Goal: Information Seeking & Learning: Understand process/instructions

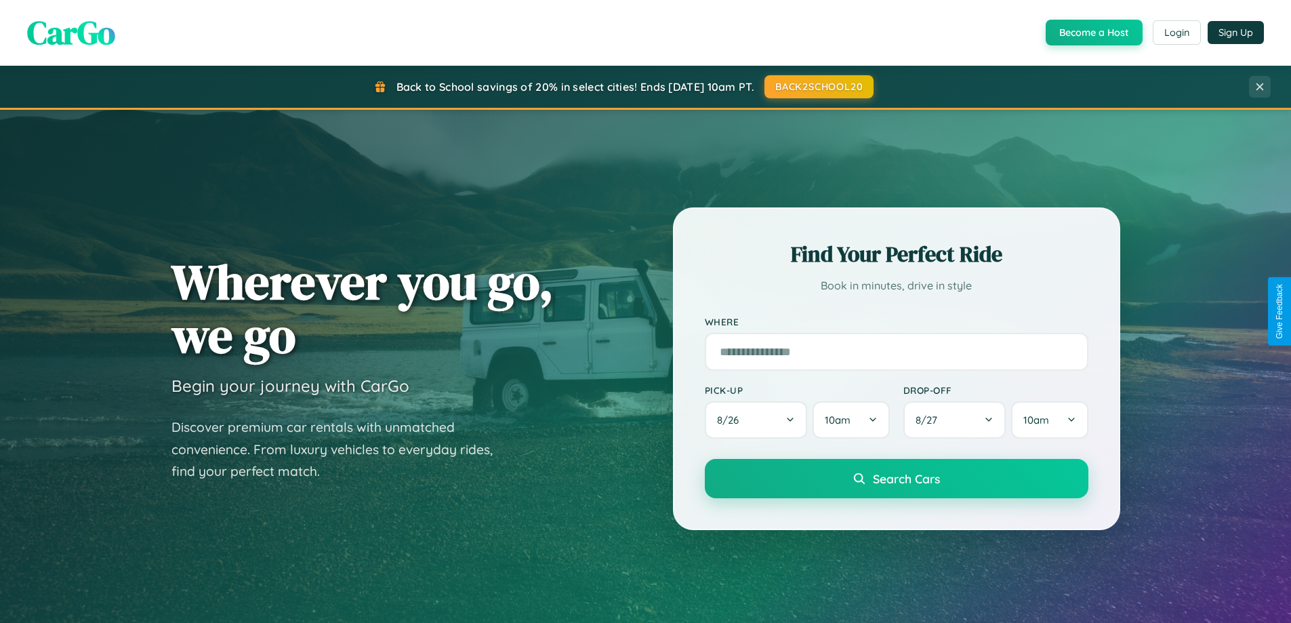
scroll to position [2608, 0]
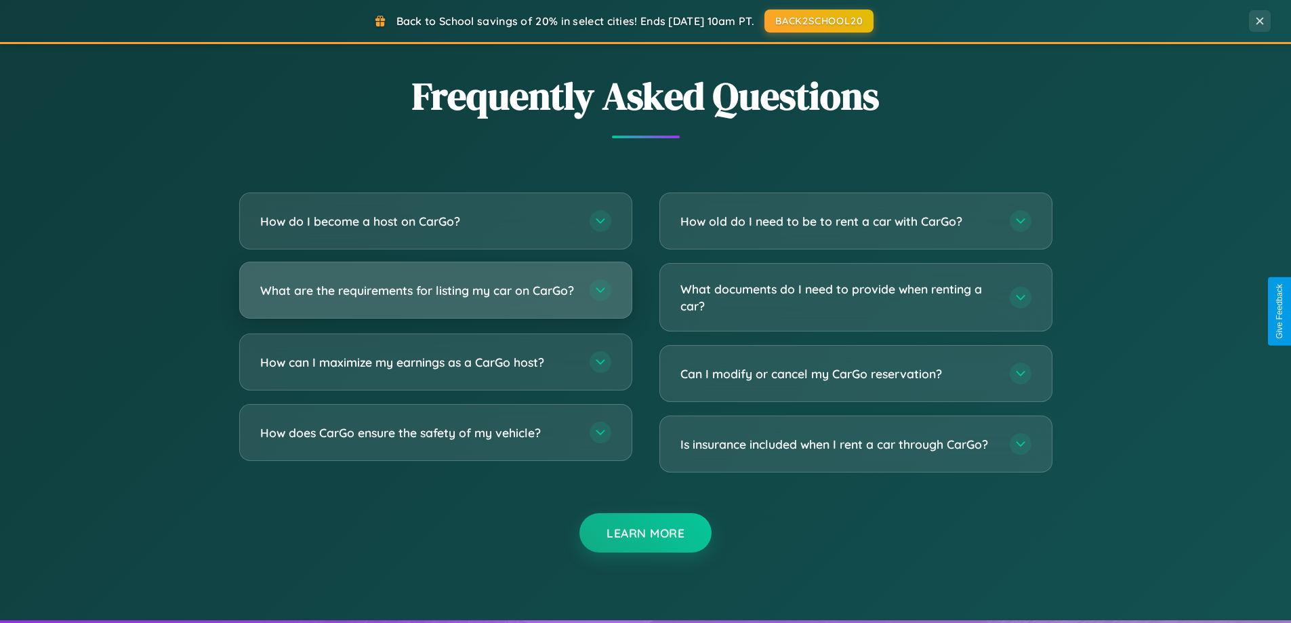
click at [435, 296] on h3 "What are the requirements for listing my car on CarGo?" at bounding box center [418, 290] width 316 height 17
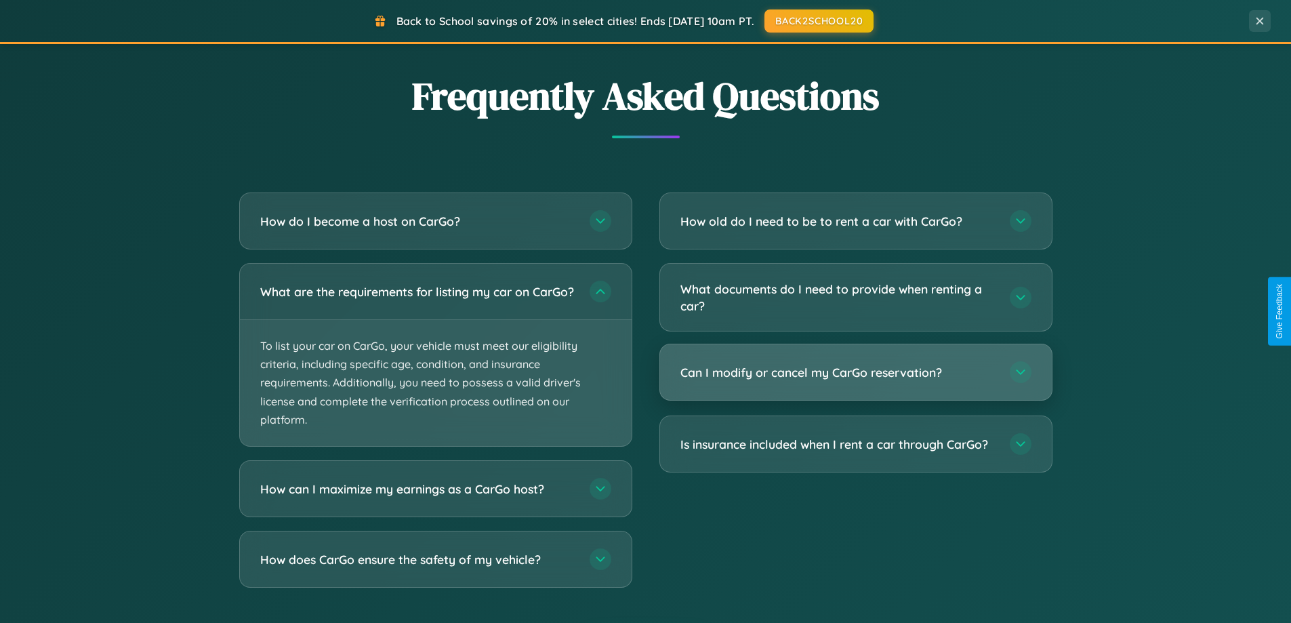
click at [855, 373] on h3 "Can I modify or cancel my CarGo reservation?" at bounding box center [838, 372] width 316 height 17
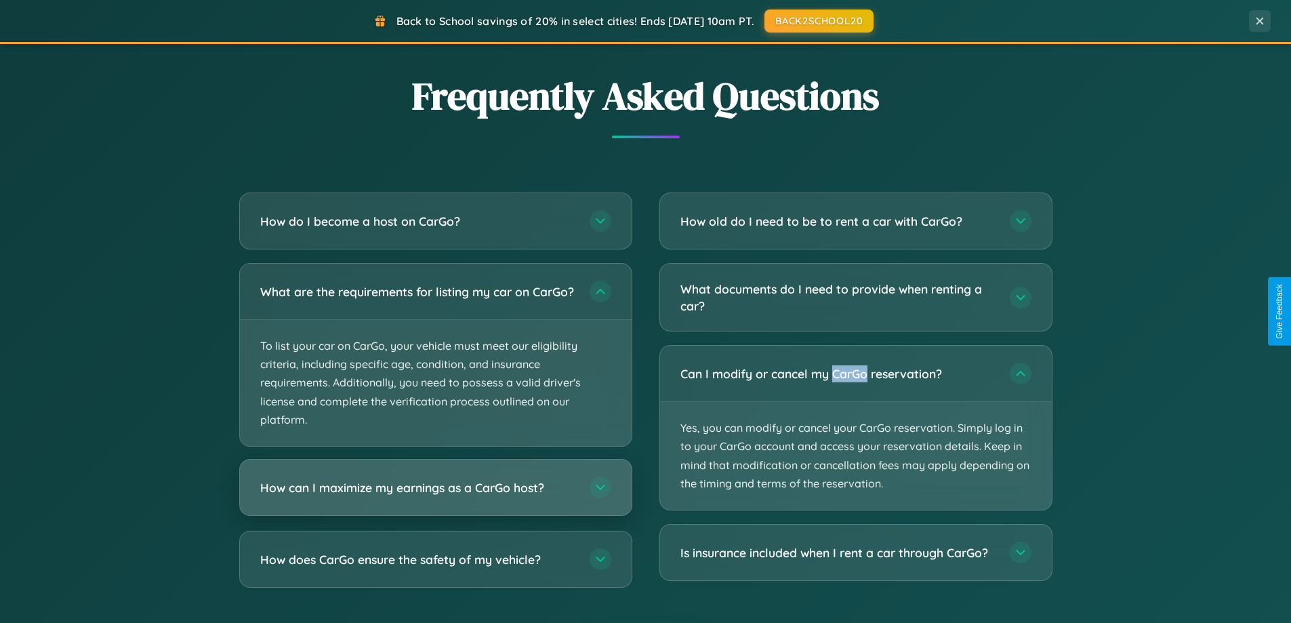
click at [435, 496] on h3 "How can I maximize my earnings as a CarGo host?" at bounding box center [418, 487] width 316 height 17
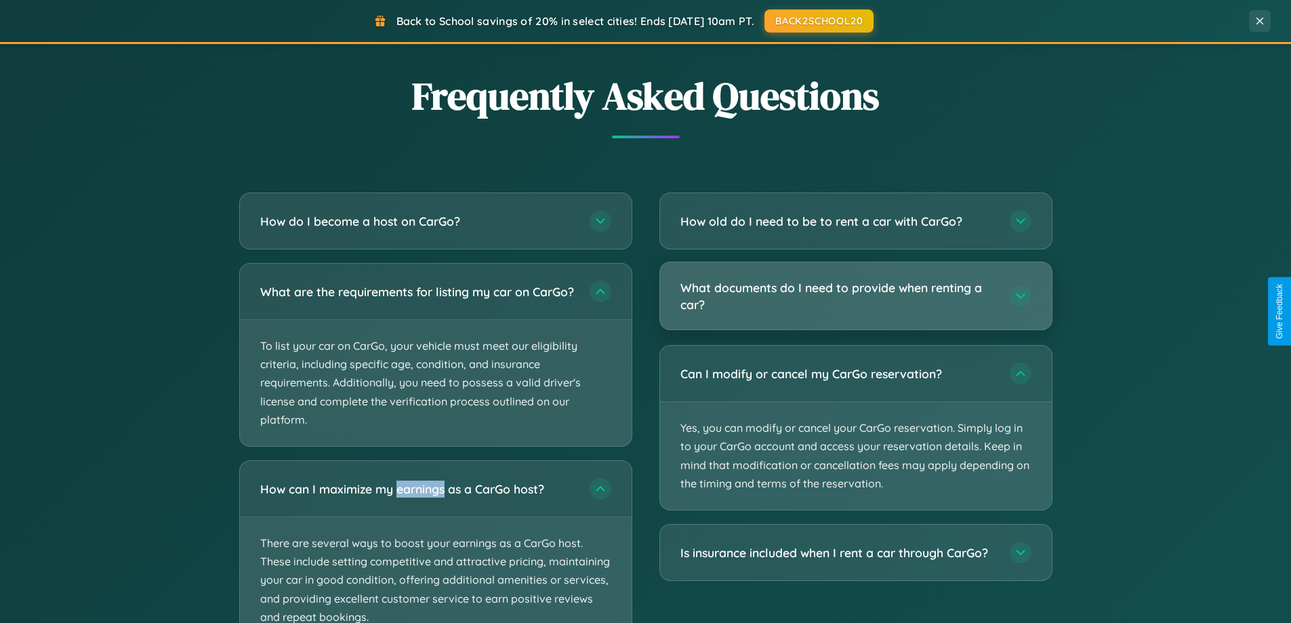
click at [855, 296] on h3 "What documents do I need to provide when renting a car?" at bounding box center [838, 295] width 316 height 33
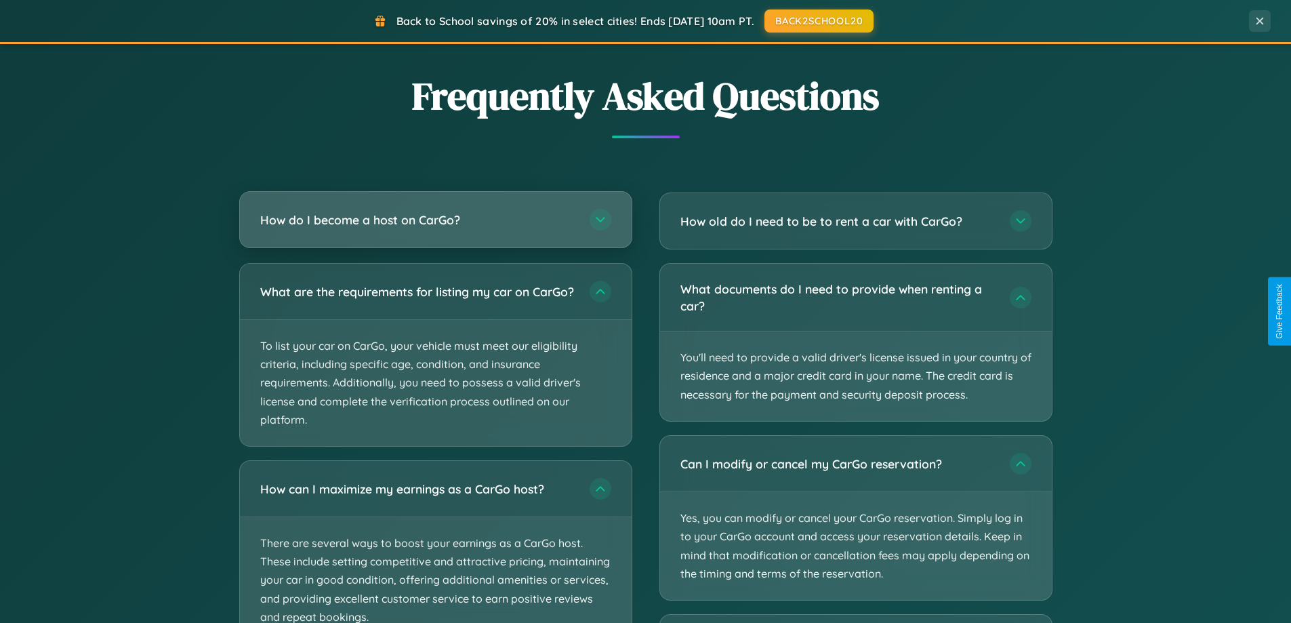
click at [435, 220] on h3 "How do I become a host on CarGo?" at bounding box center [418, 219] width 316 height 17
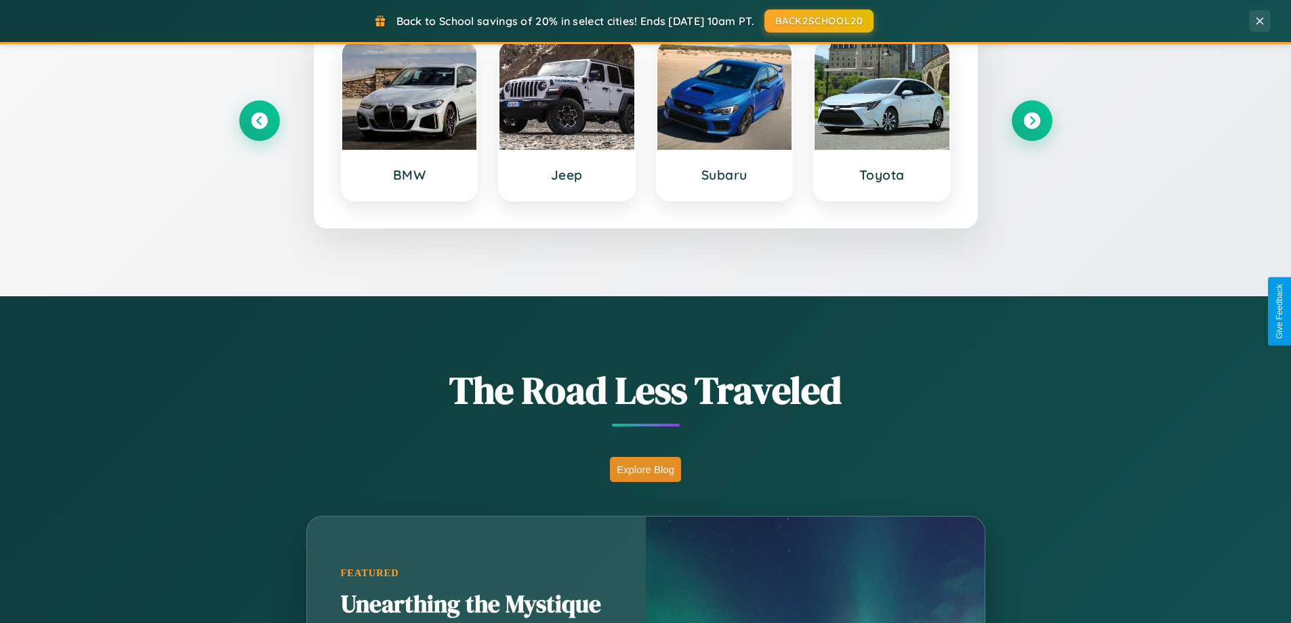
scroll to position [584, 0]
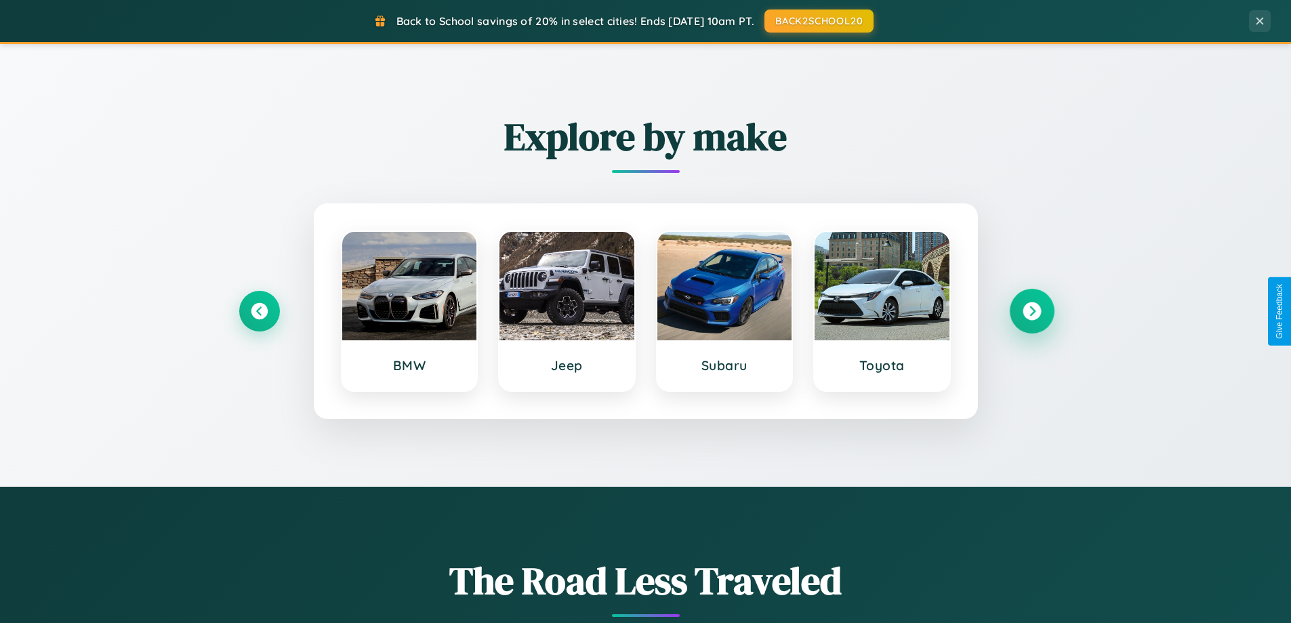
click at [1031, 311] on icon at bounding box center [1032, 311] width 18 height 18
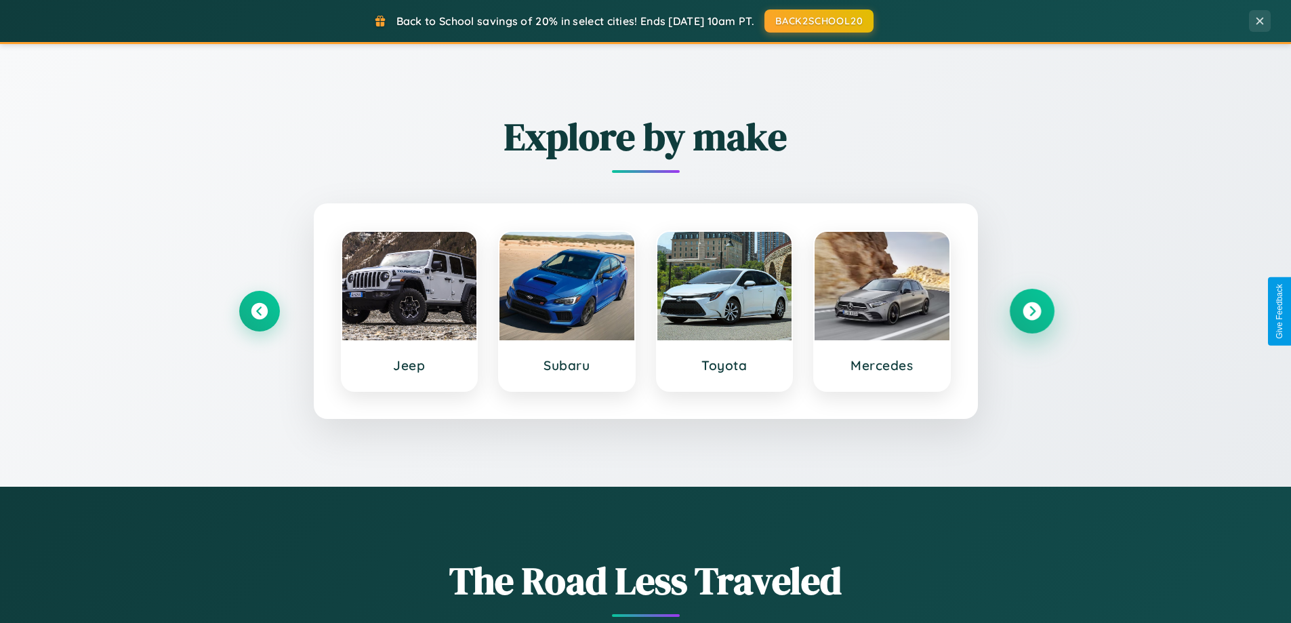
click at [1031, 311] on icon at bounding box center [1032, 311] width 18 height 18
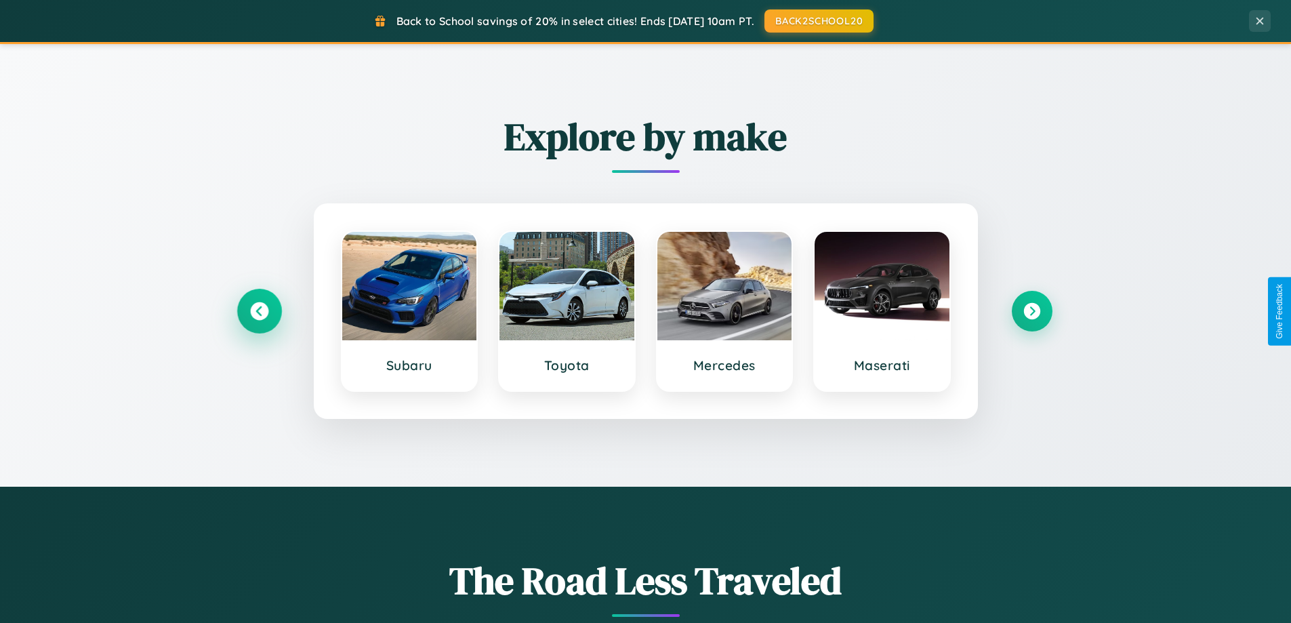
click at [259, 311] on icon at bounding box center [259, 311] width 18 height 18
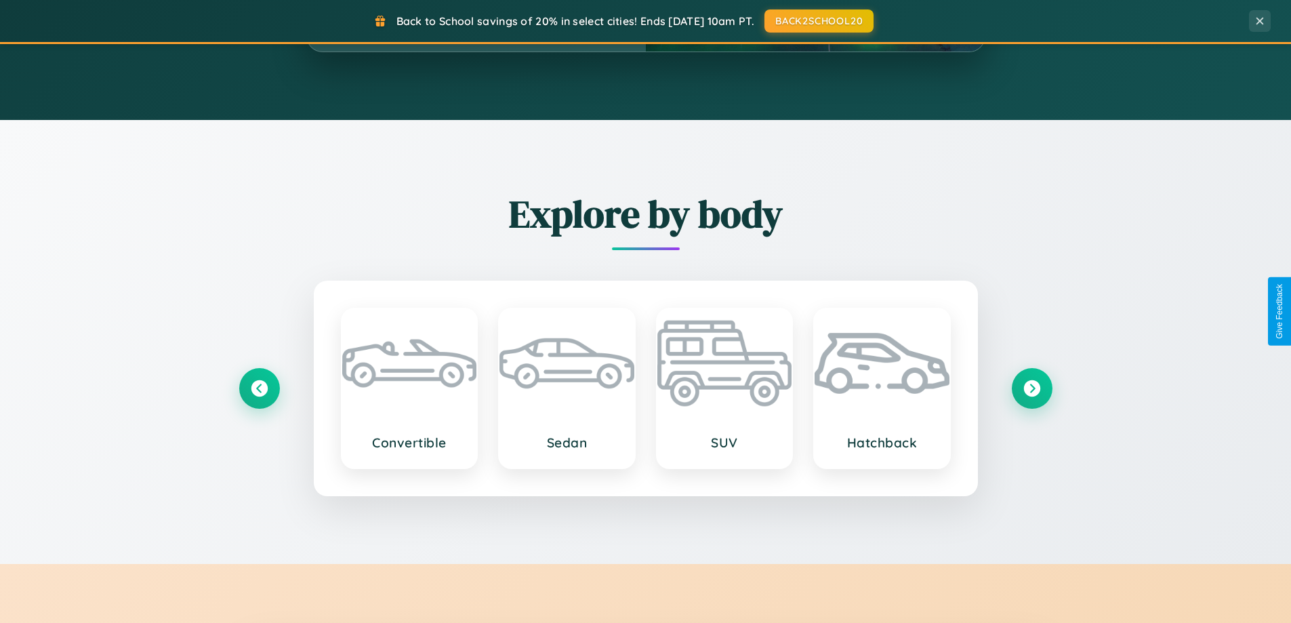
scroll to position [2177, 0]
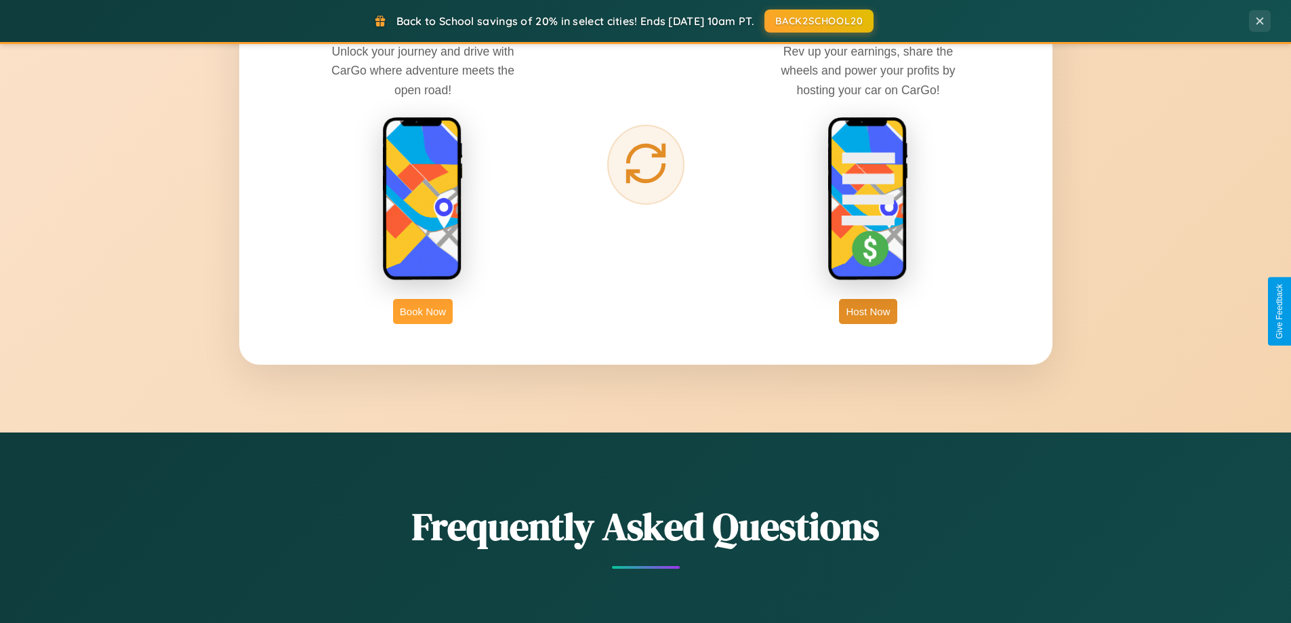
click at [423, 311] on button "Book Now" at bounding box center [423, 311] width 60 height 25
